Goal: Task Accomplishment & Management: Manage account settings

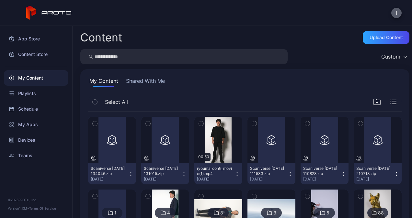
click at [394, 12] on button "I" at bounding box center [396, 13] width 10 height 10
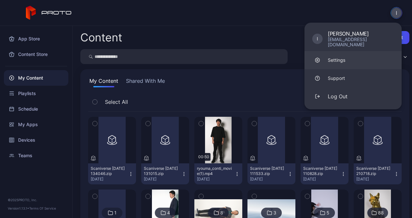
click at [341, 57] on div "Settings" at bounding box center [336, 60] width 17 height 6
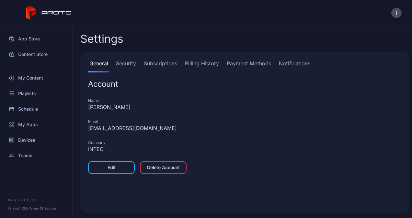
click at [125, 63] on link "Security" at bounding box center [126, 66] width 23 height 13
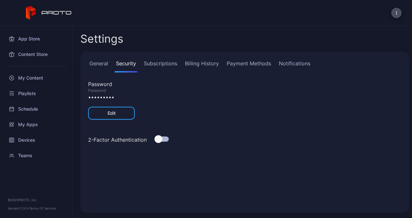
click at [176, 63] on link "Subscriptions" at bounding box center [160, 66] width 36 height 13
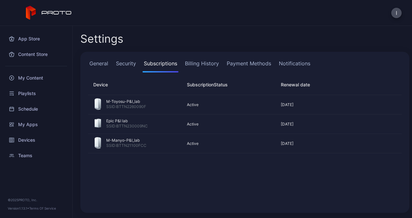
click at [94, 36] on h2 "Settings" at bounding box center [101, 39] width 43 height 12
drag, startPoint x: 185, startPoint y: 84, endPoint x: 211, endPoint y: 84, distance: 26.5
click at [211, 84] on span "Subscription" at bounding box center [200, 85] width 27 height 6
copy span "Subscription"
